Goal: Entertainment & Leisure: Consume media (video, audio)

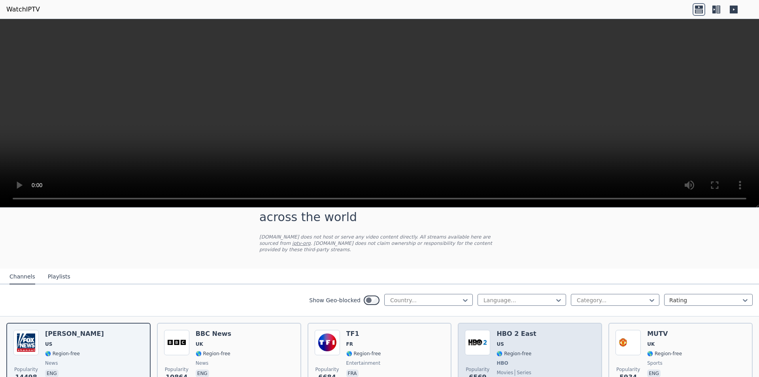
scroll to position [40, 0]
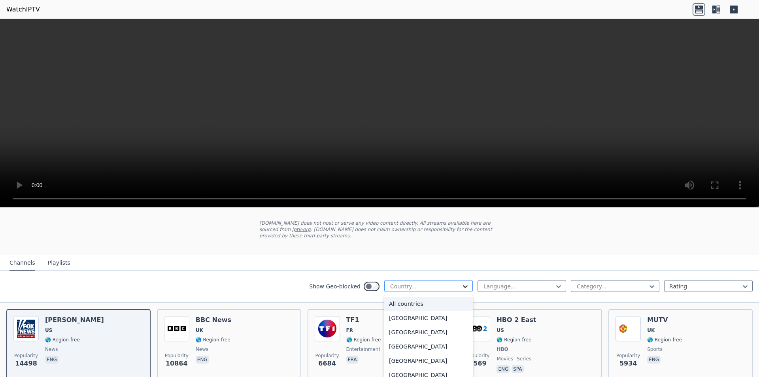
click at [461, 282] on icon at bounding box center [465, 286] width 8 height 8
click at [428, 336] on div "[GEOGRAPHIC_DATA]" at bounding box center [428, 338] width 89 height 14
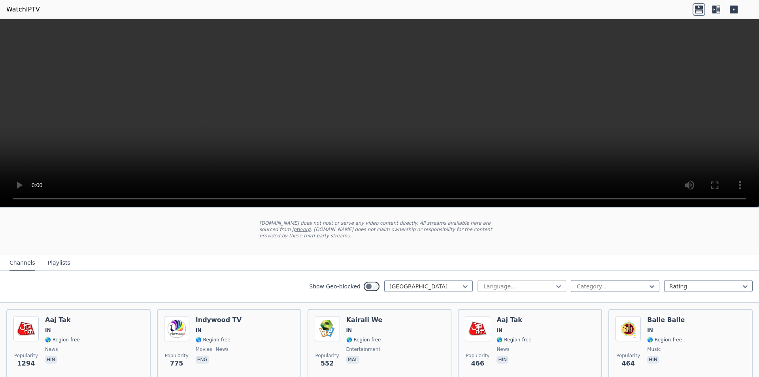
click at [528, 282] on div at bounding box center [518, 286] width 72 height 8
type input "*"
click at [588, 254] on nav "Channels Playlists" at bounding box center [379, 262] width 759 height 16
click at [623, 282] on div at bounding box center [612, 286] width 72 height 8
click at [589, 256] on nav "Channels Playlists" at bounding box center [379, 262] width 759 height 16
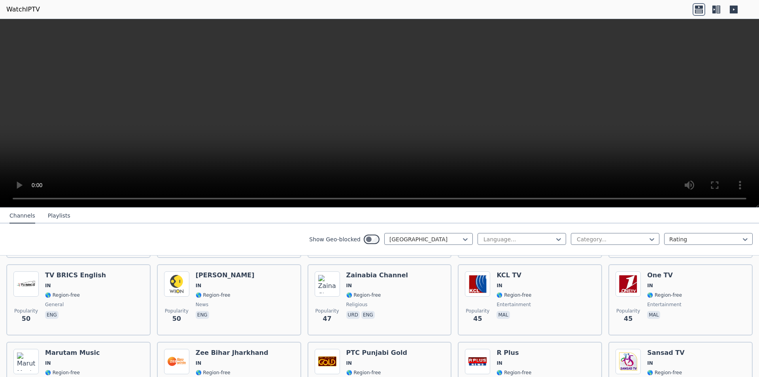
scroll to position [948, 0]
click at [54, 217] on button "Playlists" at bounding box center [59, 215] width 23 height 15
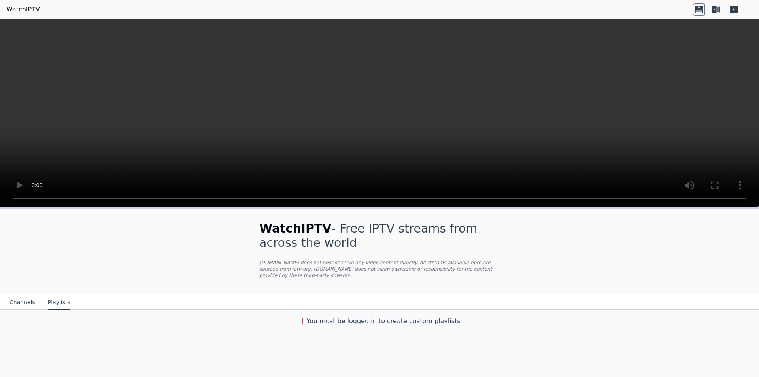
click at [26, 297] on button "Channels" at bounding box center [22, 302] width 26 height 15
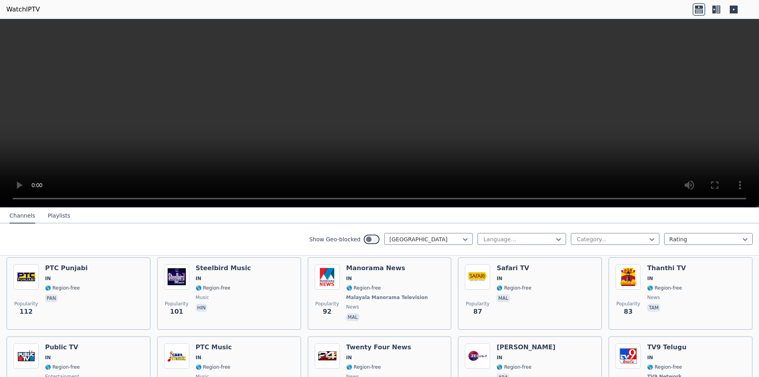
scroll to position [470, 0]
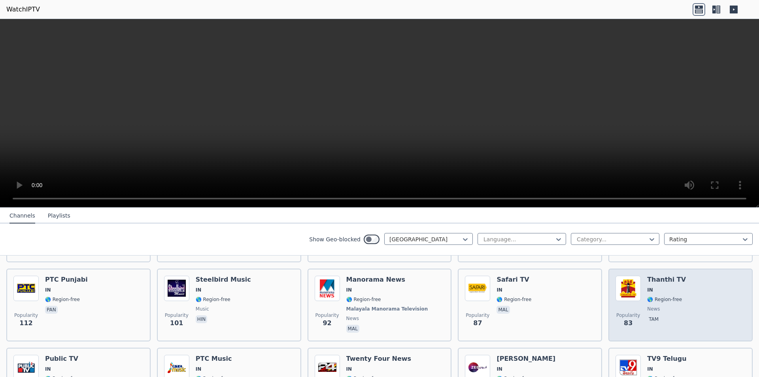
click at [667, 275] on h6 "Thanthi TV" at bounding box center [666, 279] width 39 height 8
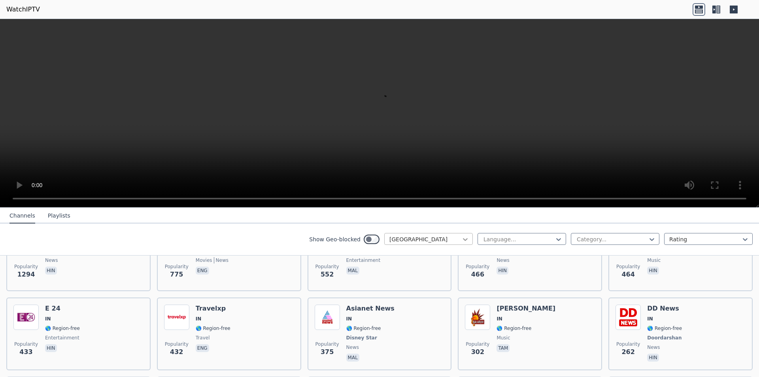
scroll to position [115, 0]
